Goal: Task Accomplishment & Management: Manage account settings

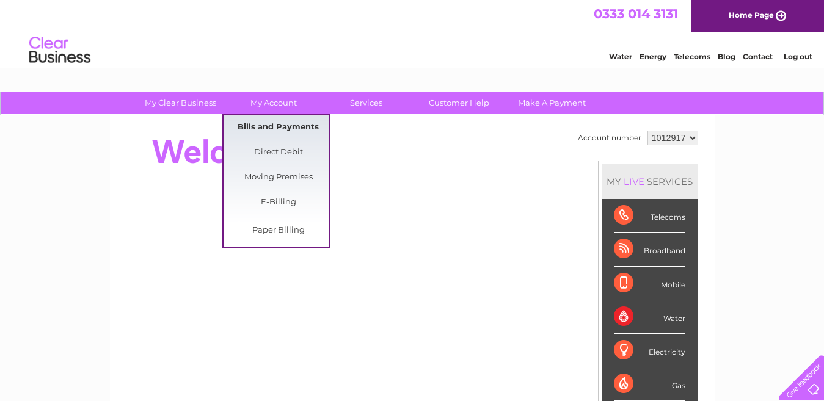
click at [271, 122] on link "Bills and Payments" at bounding box center [278, 127] width 101 height 24
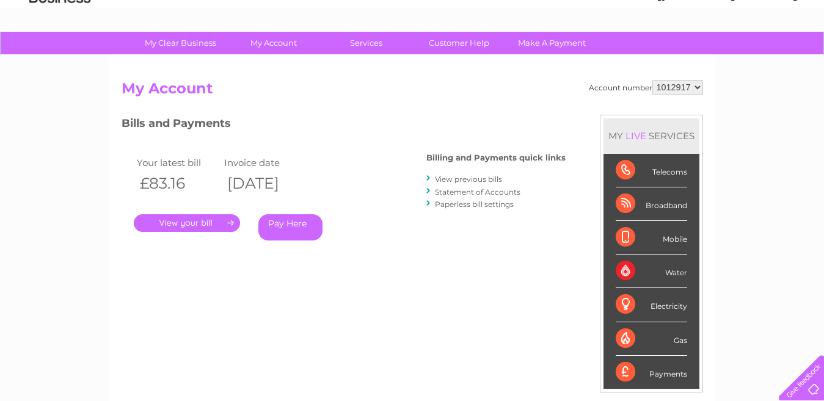
click at [192, 222] on link "." at bounding box center [187, 223] width 106 height 18
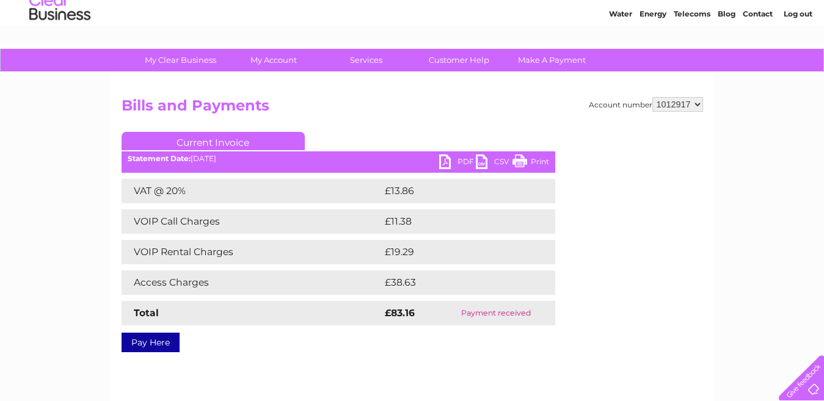
scroll to position [120, 0]
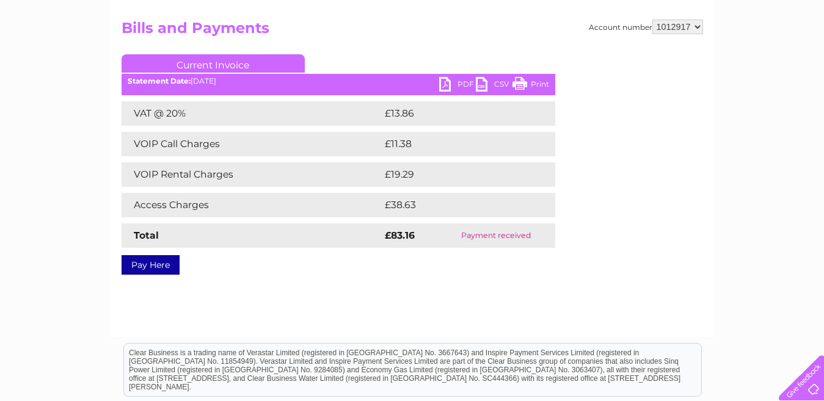
click at [445, 86] on link "PDF" at bounding box center [457, 86] width 37 height 18
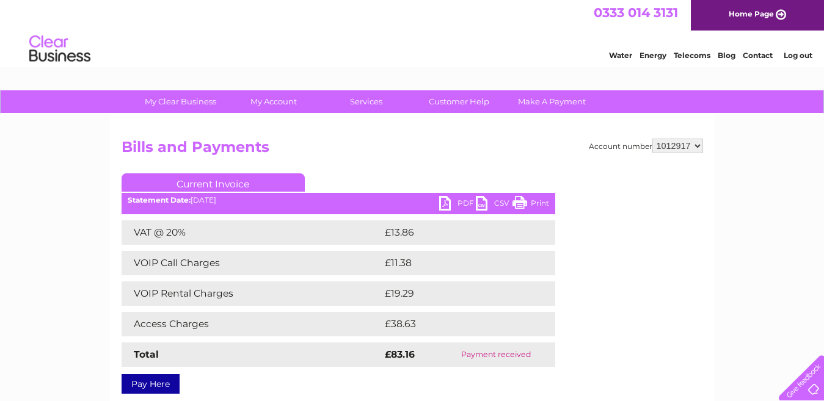
scroll to position [0, 0]
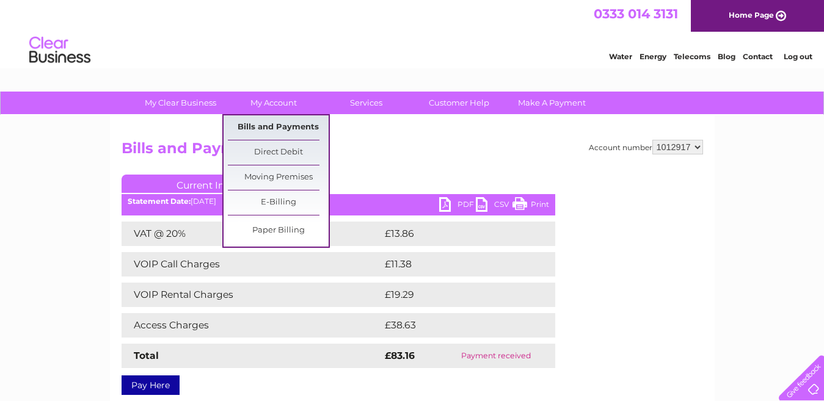
click at [285, 126] on link "Bills and Payments" at bounding box center [278, 127] width 101 height 24
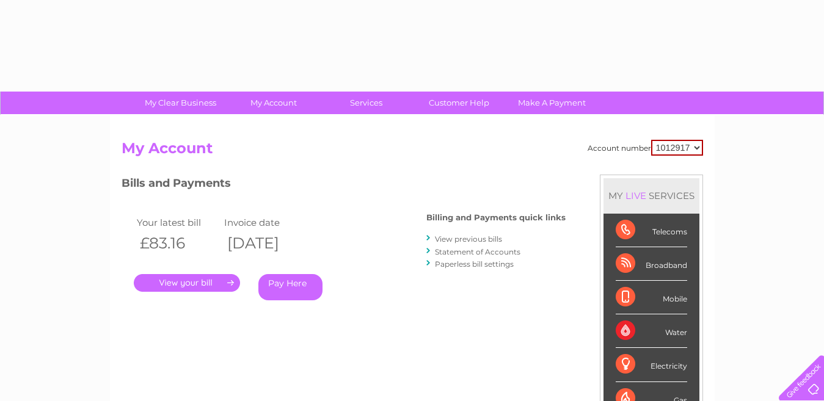
click at [460, 238] on link "View previous bills" at bounding box center [468, 239] width 67 height 9
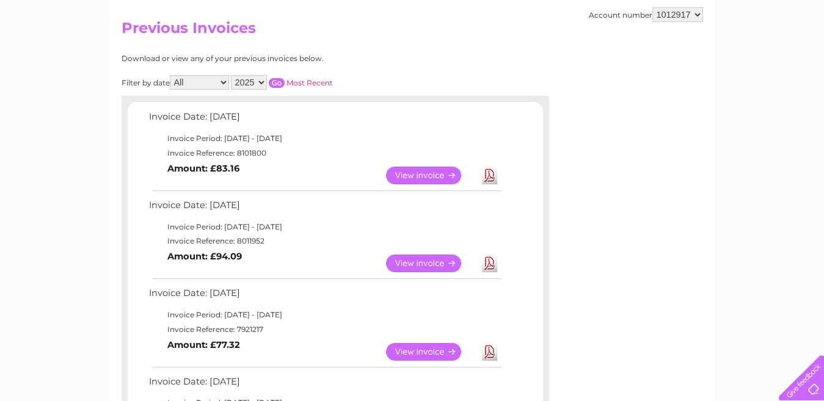
click at [412, 260] on link "View" at bounding box center [431, 264] width 90 height 18
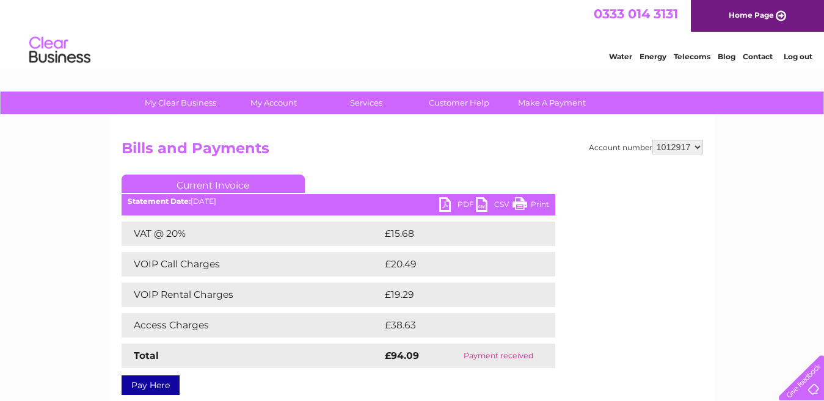
click at [445, 202] on link "PDF" at bounding box center [457, 206] width 37 height 18
